Goal: Information Seeking & Learning: Compare options

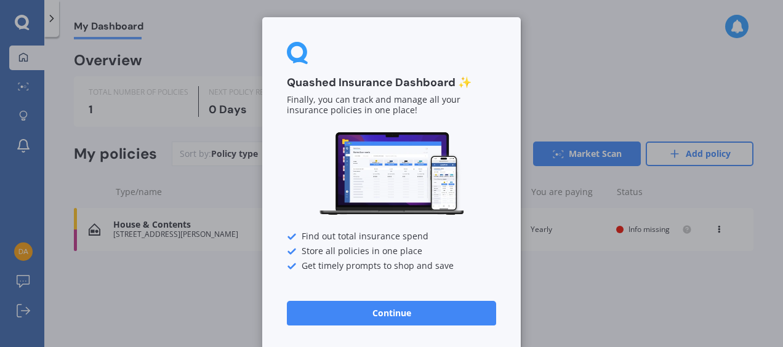
click at [394, 312] on button "Continue" at bounding box center [391, 313] width 209 height 25
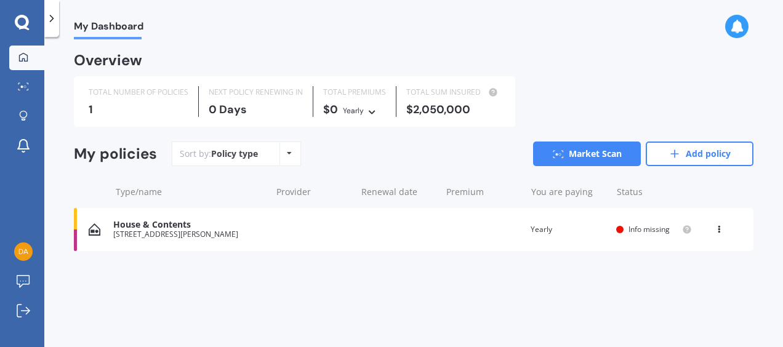
click at [177, 222] on div "House & Contents" at bounding box center [188, 225] width 151 height 10
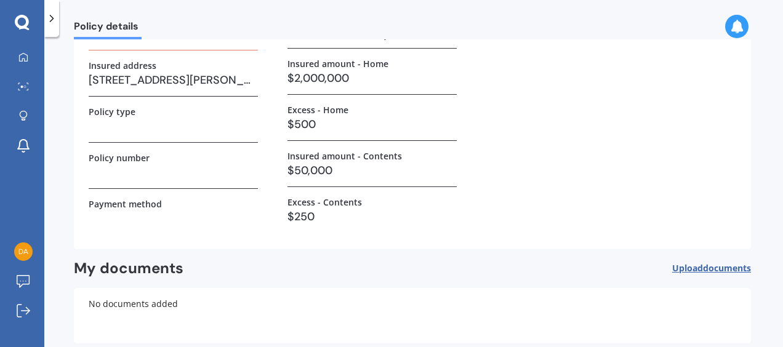
scroll to position [47, 0]
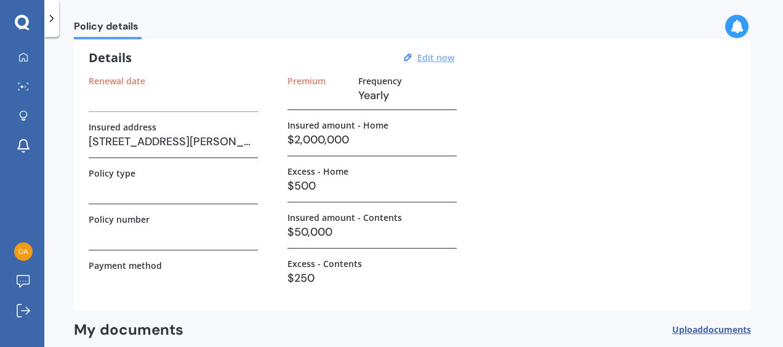
click at [436, 61] on u "Edit now" at bounding box center [436, 58] width 37 height 12
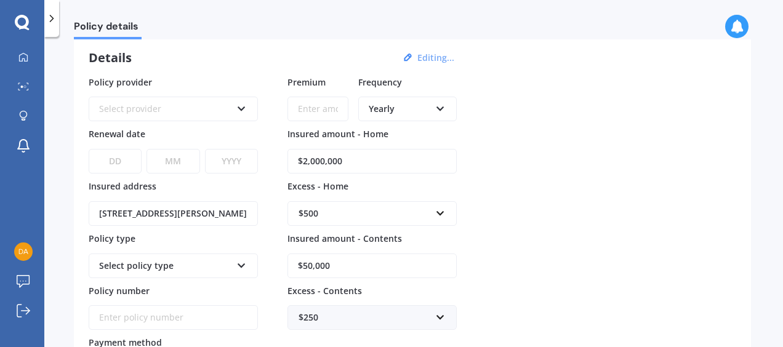
click at [184, 105] on div "Select provider" at bounding box center [165, 109] width 132 height 14
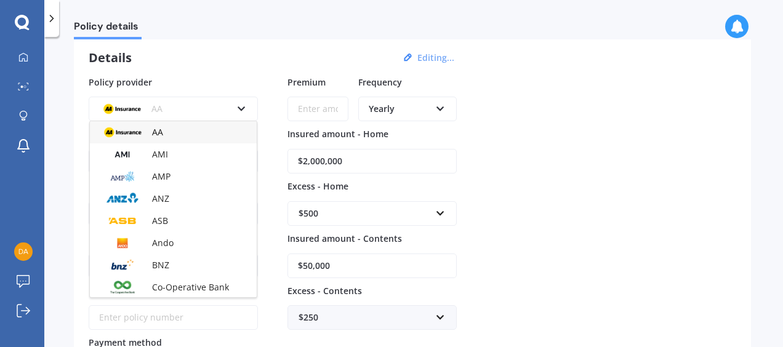
click at [215, 58] on div "Details Editing..." at bounding box center [273, 58] width 369 height 16
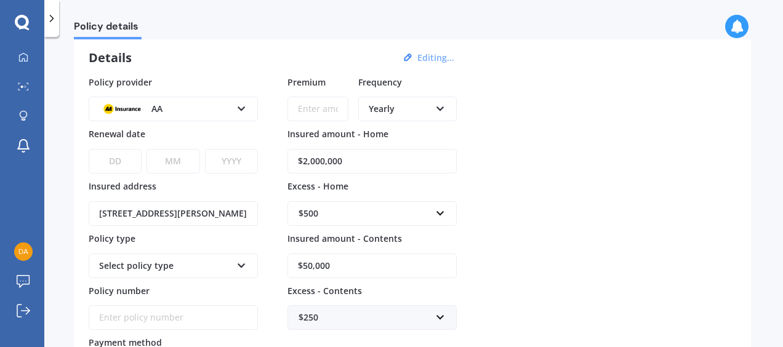
click at [239, 107] on icon at bounding box center [241, 106] width 10 height 9
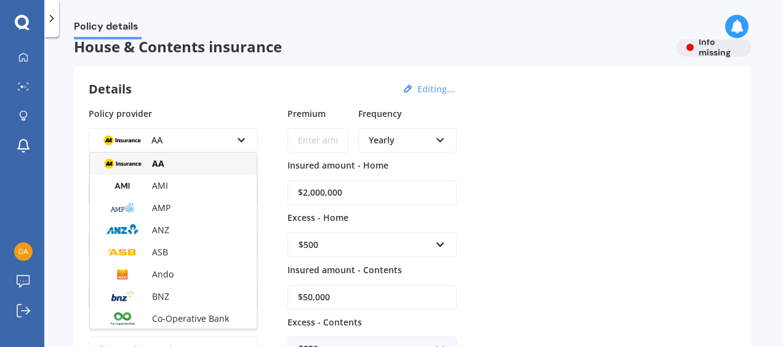
scroll to position [0, 0]
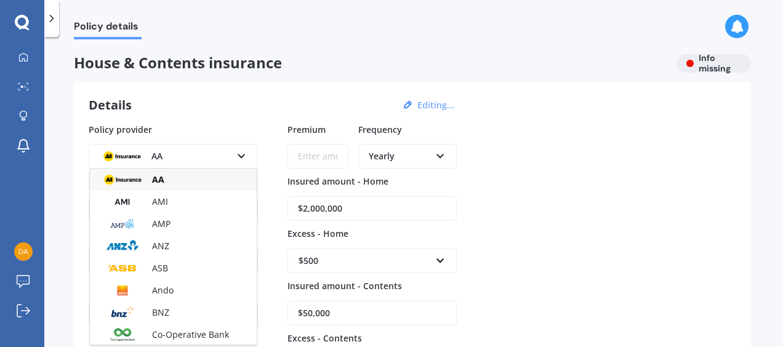
click at [227, 93] on div "Details Editing... Policy provider AA AA AMI AMP ANZ ASB Ando BNZ Co-Operative …" at bounding box center [412, 288] width 677 height 411
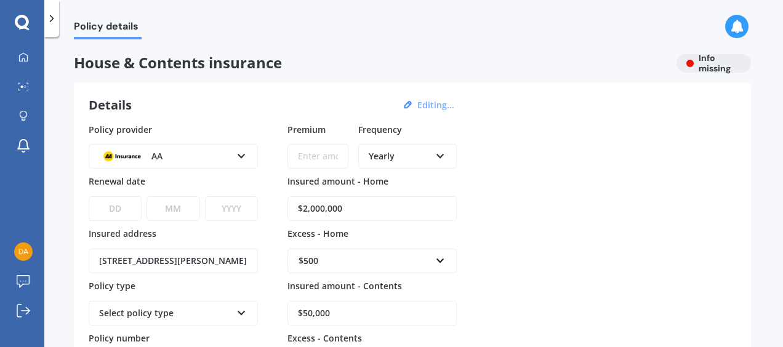
click at [431, 105] on button "Editing..." at bounding box center [436, 105] width 44 height 11
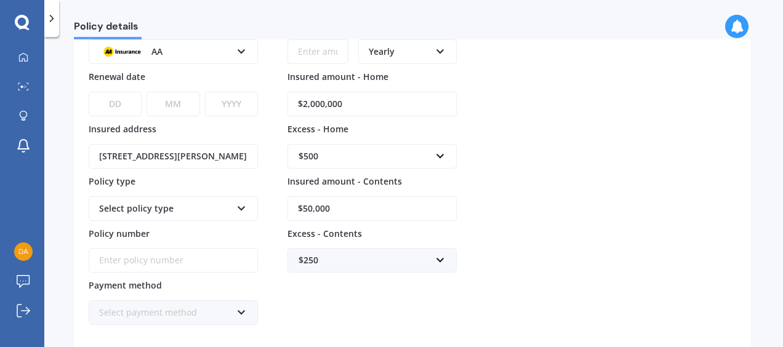
scroll to position [123, 0]
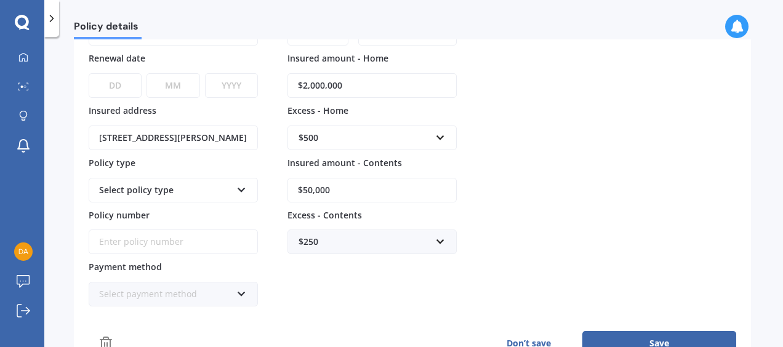
click at [164, 194] on div "Select policy type Home and Contents Insurance Package" at bounding box center [173, 190] width 169 height 25
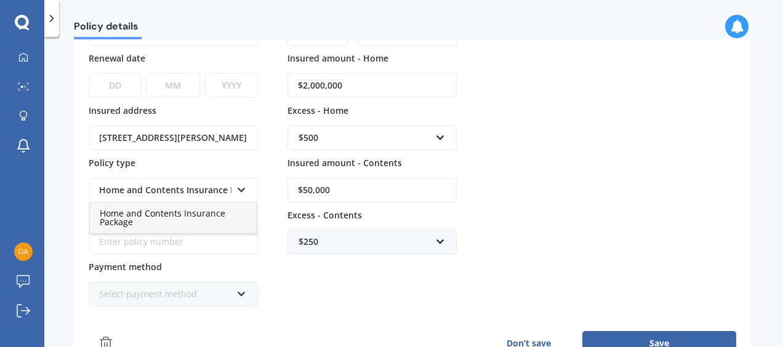
click at [128, 216] on span "Home and Contents Insurance Package" at bounding box center [163, 218] width 126 height 20
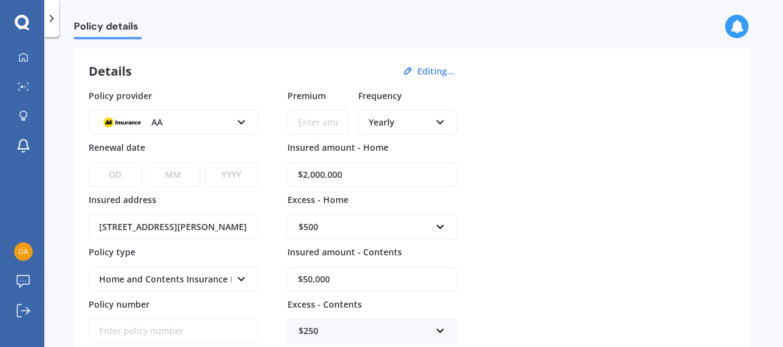
scroll to position [0, 0]
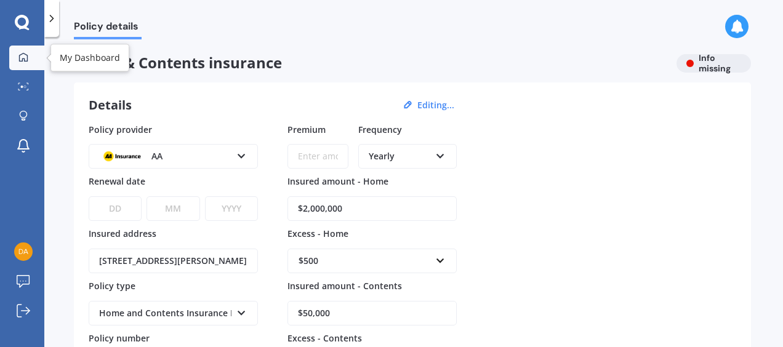
click at [25, 57] on icon at bounding box center [23, 57] width 10 height 10
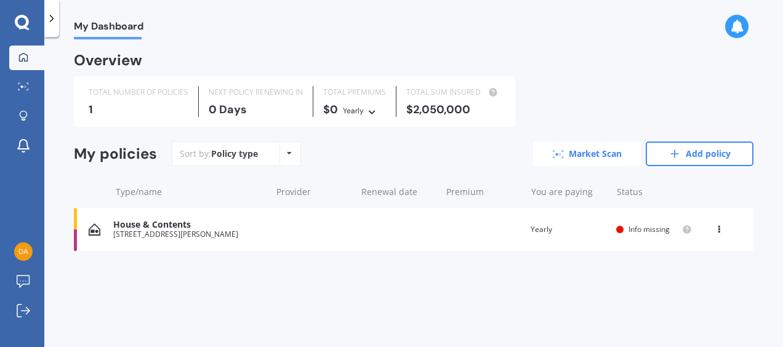
click at [574, 153] on link "Market Scan" at bounding box center [587, 154] width 108 height 25
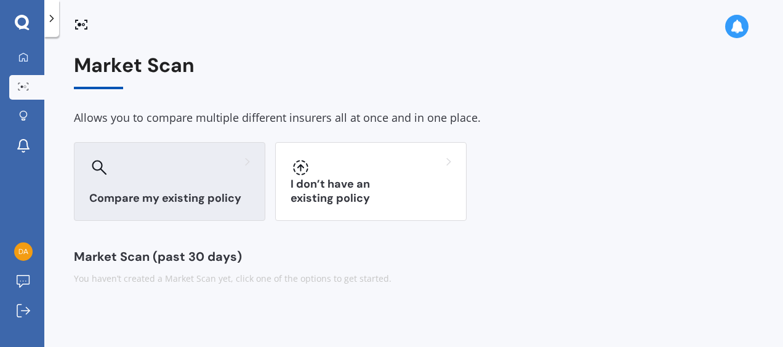
click at [137, 203] on h3 "Compare my existing policy" at bounding box center [169, 199] width 161 height 14
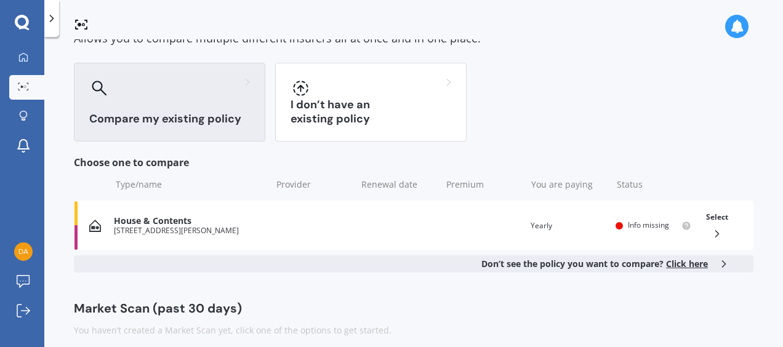
scroll to position [91, 0]
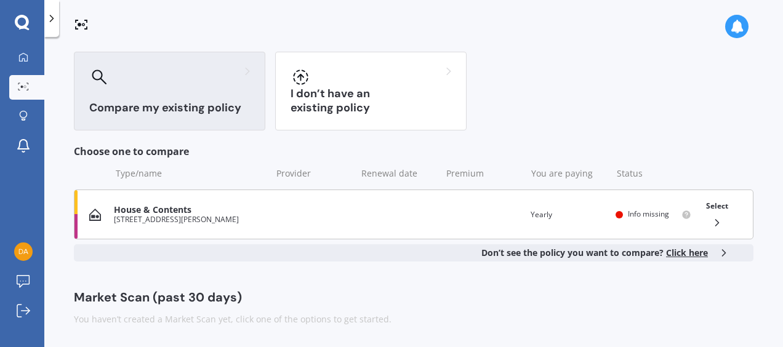
click at [714, 219] on icon at bounding box center [717, 223] width 12 height 12
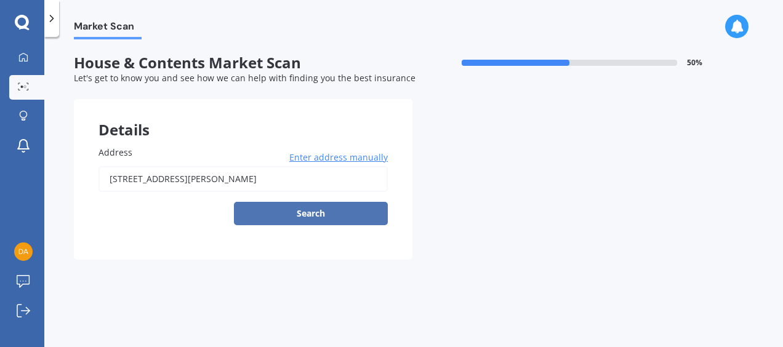
click at [324, 212] on button "Search" at bounding box center [311, 213] width 154 height 23
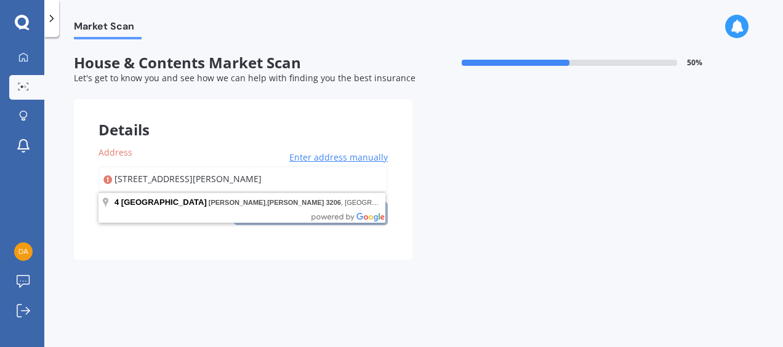
type input "[STREET_ADDRESS][PERSON_NAME]"
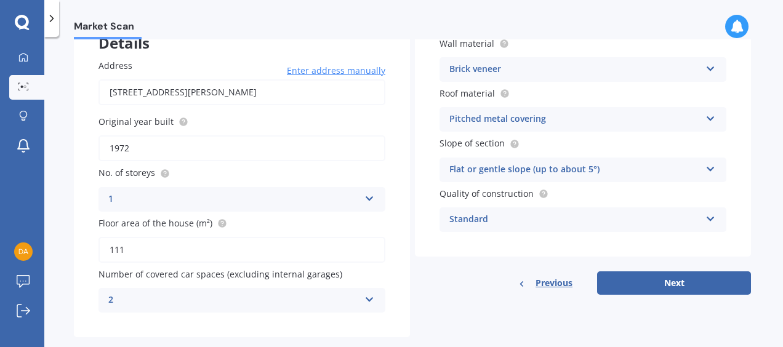
scroll to position [110, 0]
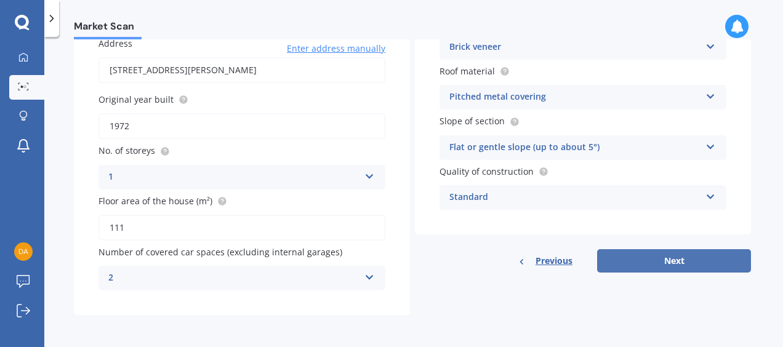
click at [692, 265] on button "Next" at bounding box center [674, 260] width 154 height 23
select select "07"
select select "10"
select select "1967"
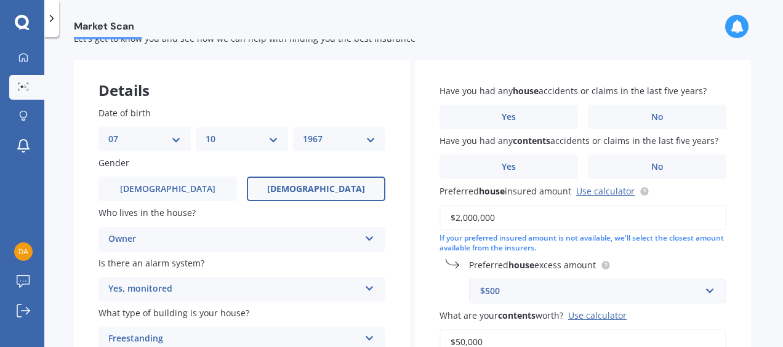
scroll to position [0, 0]
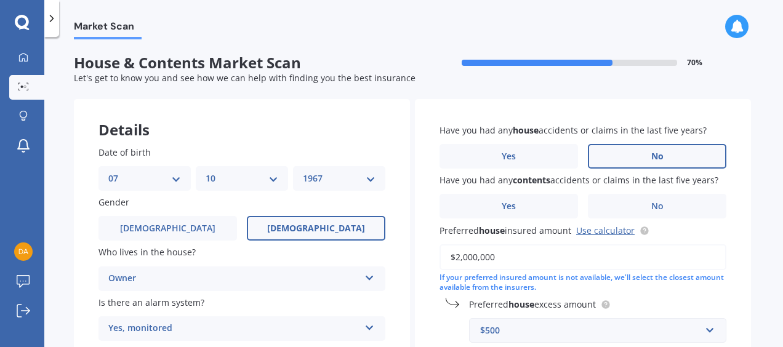
click at [652, 159] on span "No" at bounding box center [658, 156] width 12 height 10
click at [0, 0] on input "No" at bounding box center [0, 0] width 0 height 0
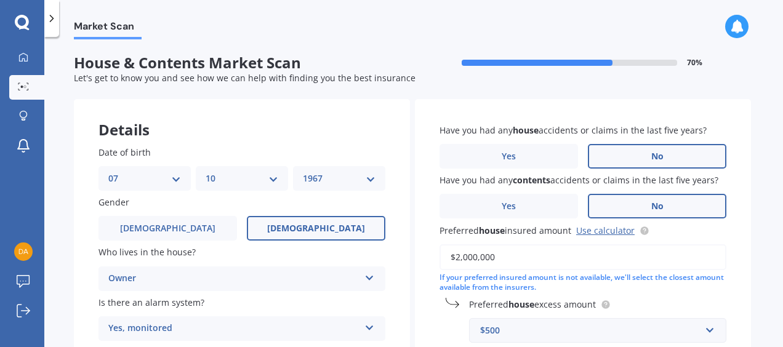
click at [645, 203] on label "No" at bounding box center [657, 206] width 139 height 25
click at [0, 0] on input "No" at bounding box center [0, 0] width 0 height 0
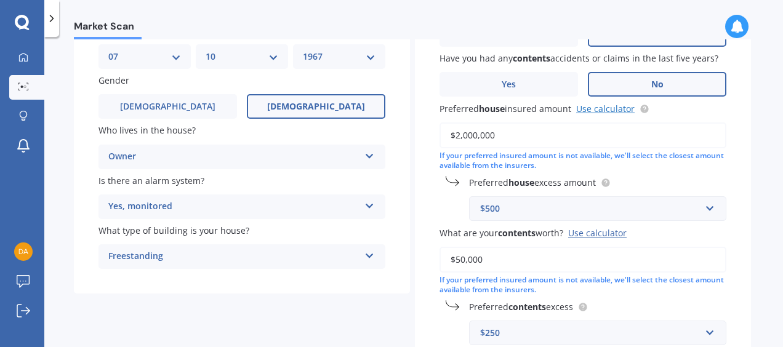
scroll to position [123, 0]
click at [604, 110] on link "Use calculator" at bounding box center [605, 108] width 58 height 12
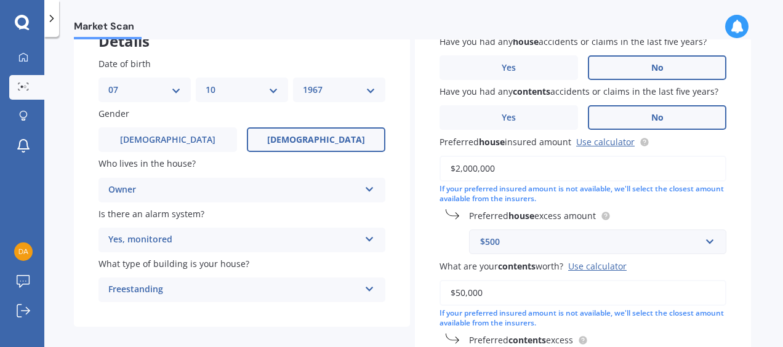
scroll to position [62, 0]
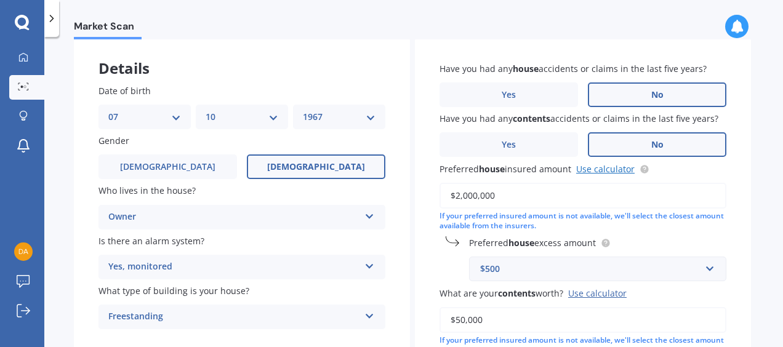
click at [610, 169] on link "Use calculator" at bounding box center [605, 169] width 58 height 12
click at [515, 192] on input "$2,000,000" at bounding box center [583, 196] width 287 height 26
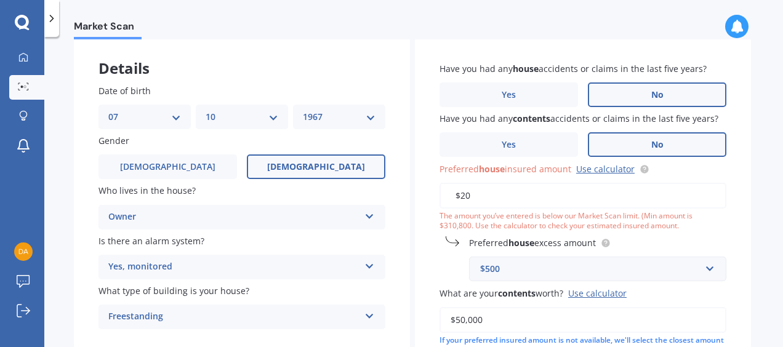
type input "$2"
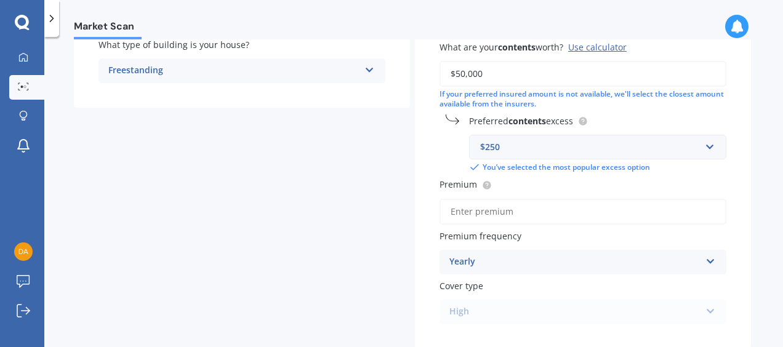
scroll to position [369, 0]
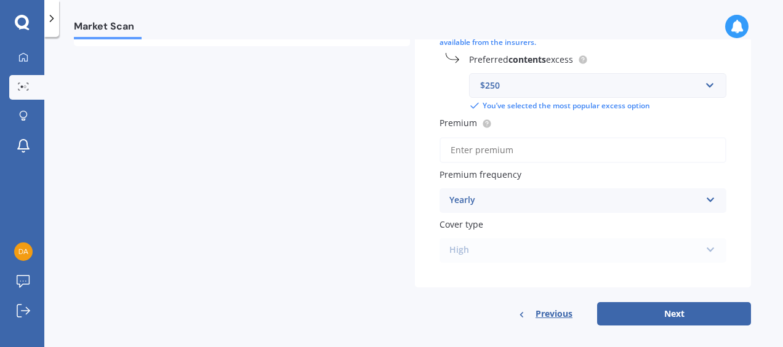
type input "$500,000"
click at [520, 199] on div "Yearly" at bounding box center [575, 200] width 251 height 15
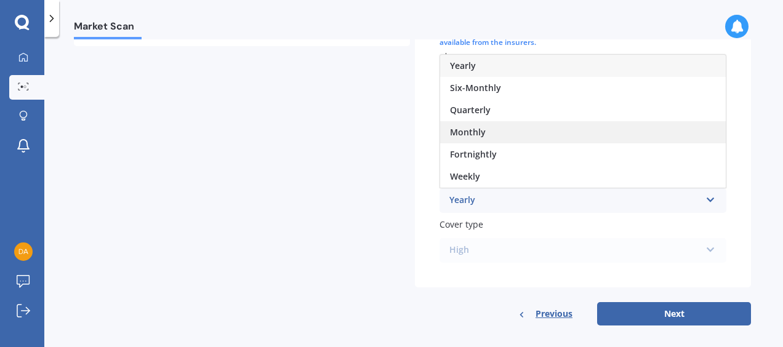
click at [482, 134] on span "Monthly" at bounding box center [468, 132] width 36 height 12
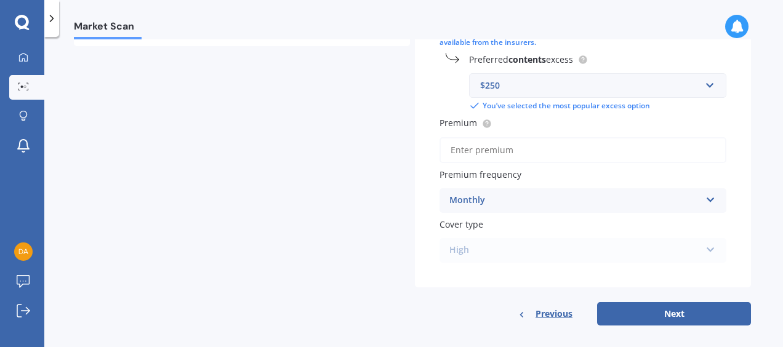
click at [482, 257] on div "High High" at bounding box center [583, 250] width 287 height 25
click at [679, 320] on button "Next" at bounding box center [674, 313] width 154 height 23
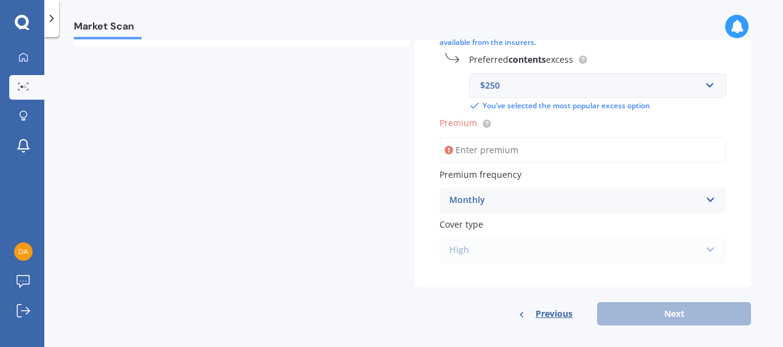
click at [448, 150] on icon at bounding box center [449, 150] width 9 height 12
click at [447, 151] on icon at bounding box center [449, 150] width 9 height 12
click at [467, 148] on input "Premium" at bounding box center [583, 150] width 287 height 26
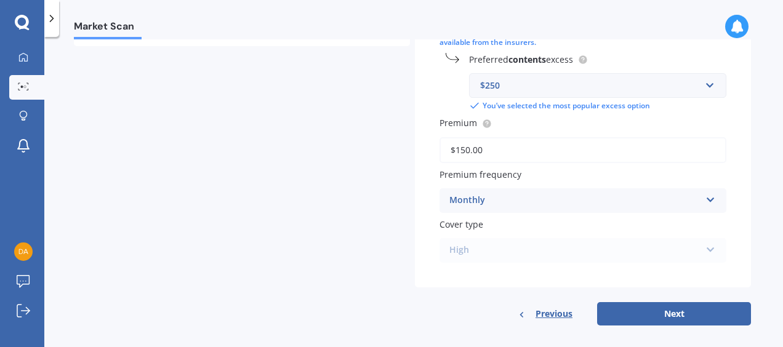
scroll to position [382, 0]
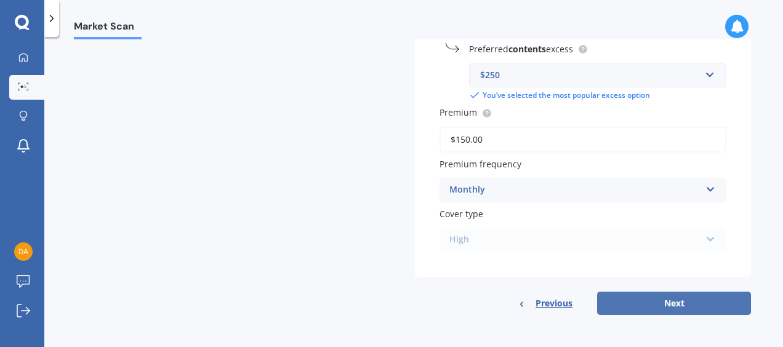
type input "$150.00"
click at [687, 305] on button "Next" at bounding box center [674, 303] width 154 height 23
select select "07"
select select "10"
select select "1967"
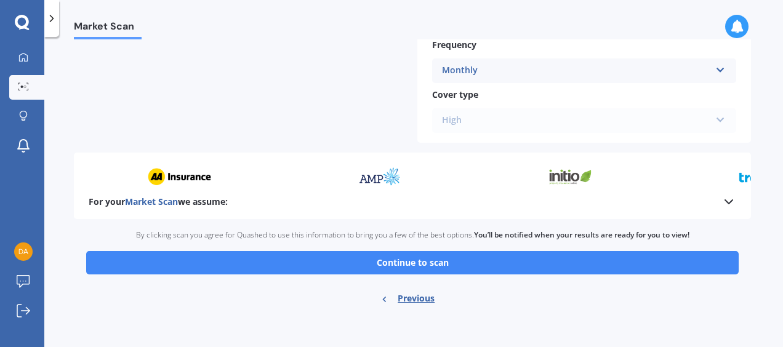
scroll to position [630, 0]
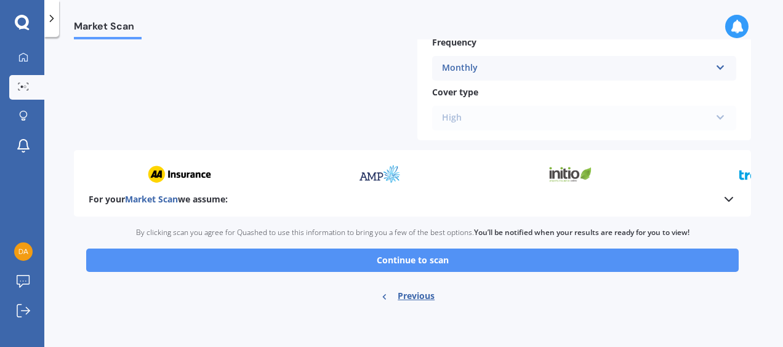
click at [414, 260] on button "Continue to scan" at bounding box center [412, 260] width 653 height 23
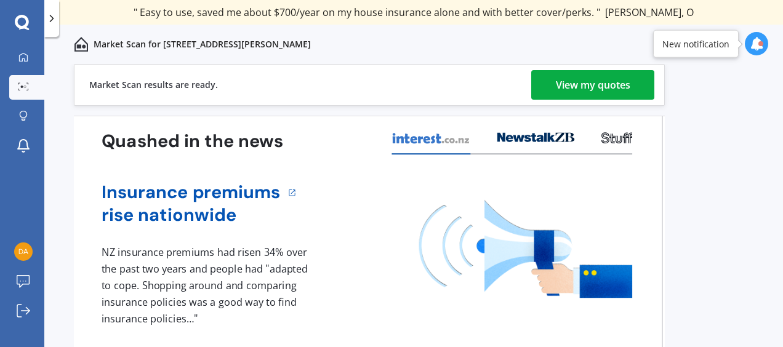
drag, startPoint x: 303, startPoint y: 212, endPoint x: 62, endPoint y: 379, distance: 292.6
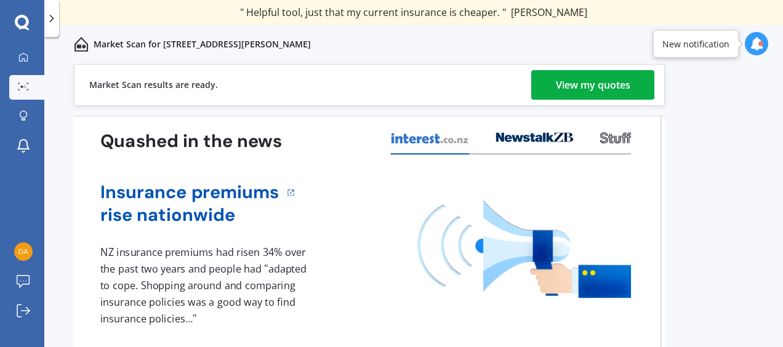
drag, startPoint x: 62, startPoint y: 379, endPoint x: 344, endPoint y: 110, distance: 388.9
click at [344, 110] on div "Market Scan results are ready. View my quotes Quashed in the news Insurance pre…" at bounding box center [369, 237] width 591 height 346
click at [568, 87] on div "View my quotes" at bounding box center [593, 85] width 75 height 30
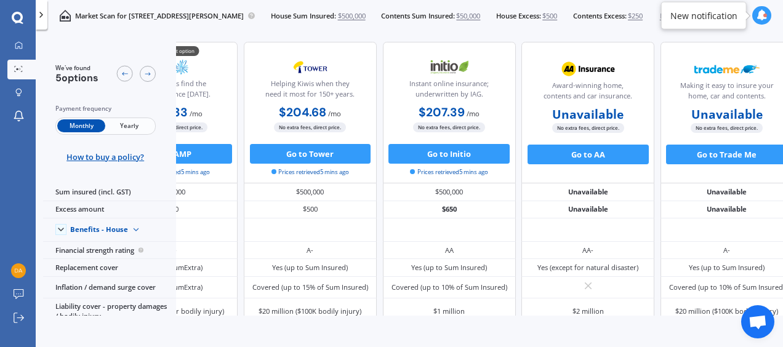
scroll to position [0, 108]
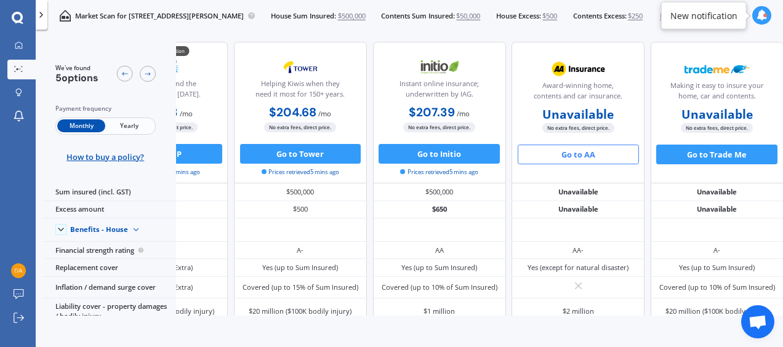
click at [585, 159] on button "Go to AA" at bounding box center [578, 155] width 121 height 20
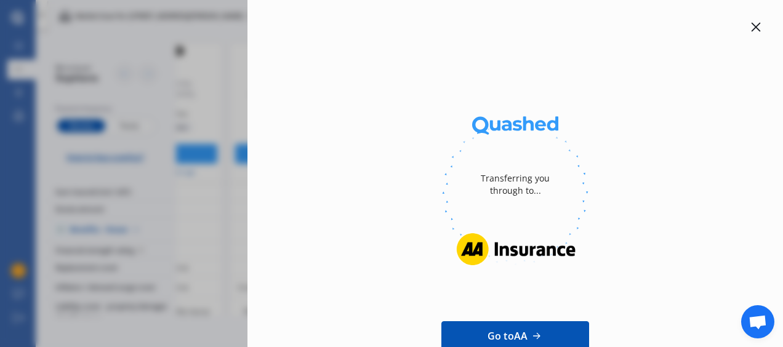
click at [754, 28] on icon at bounding box center [756, 27] width 10 height 10
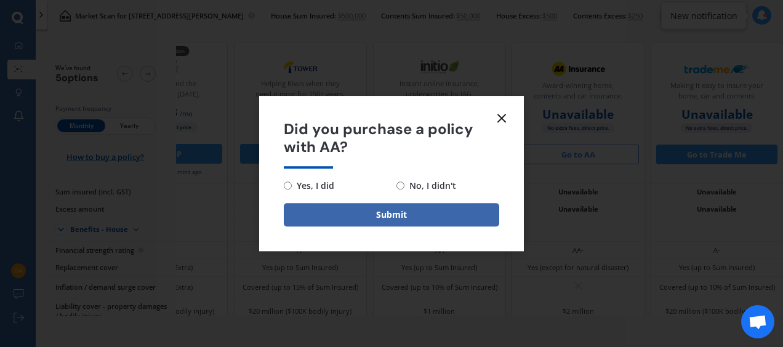
click at [504, 115] on line at bounding box center [501, 118] width 7 height 7
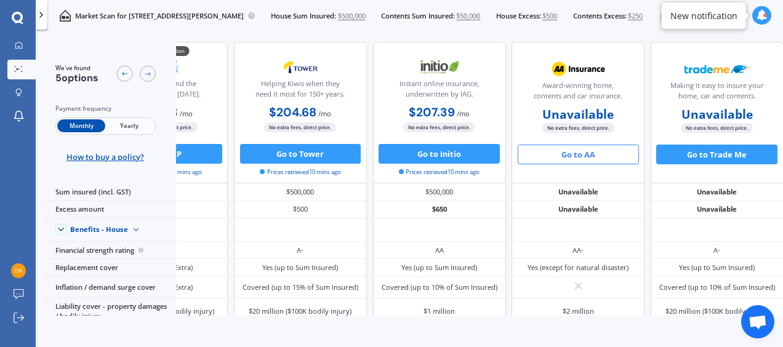
scroll to position [0, 0]
